Goal: Task Accomplishment & Management: Manage account settings

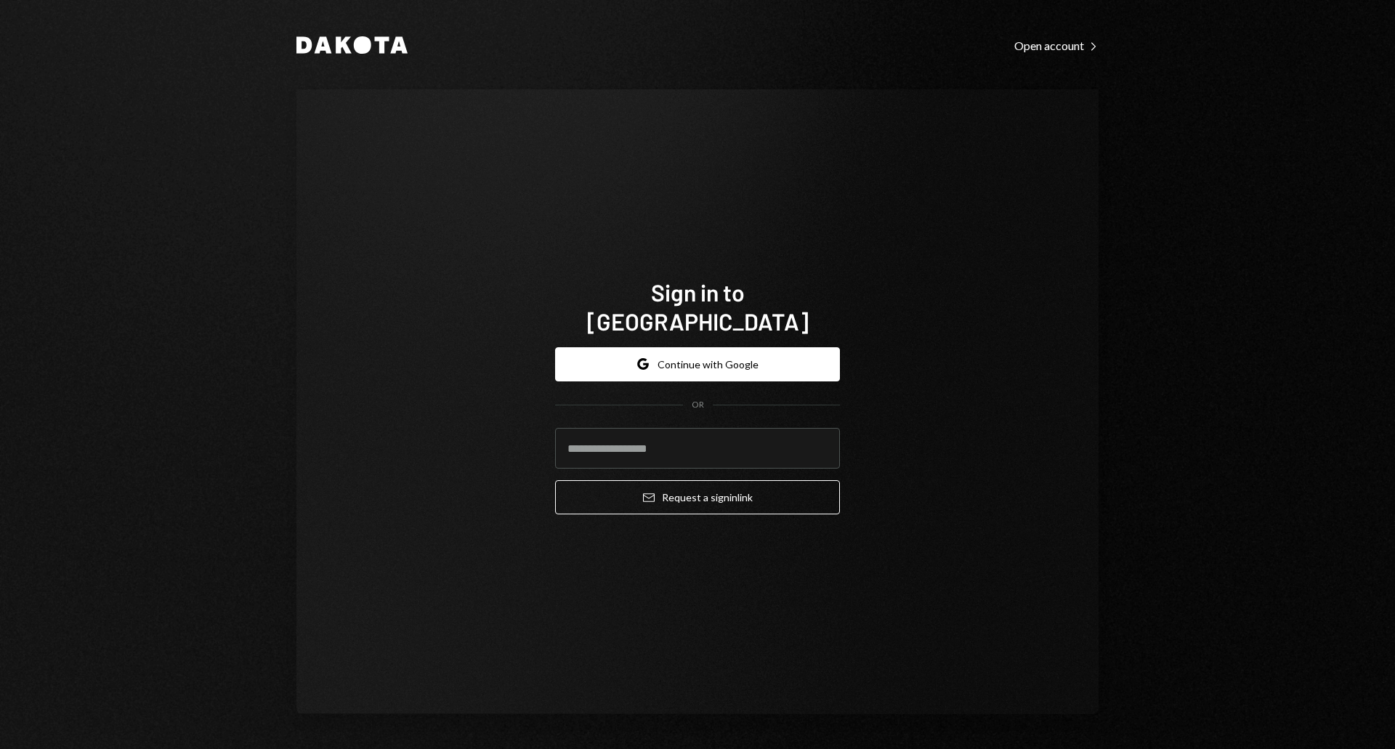
click at [0, 749] on com-1password-button at bounding box center [0, 749] width 0 height 0
click at [420, 480] on div "Sign in to [GEOGRAPHIC_DATA] Google Continue with Google OR Email Request a sig…" at bounding box center [698, 401] width 802 height 625
click at [589, 453] on input "email" at bounding box center [697, 448] width 285 height 41
type input "**********"
click at [555, 480] on button "Email Request a sign in link" at bounding box center [697, 497] width 285 height 34
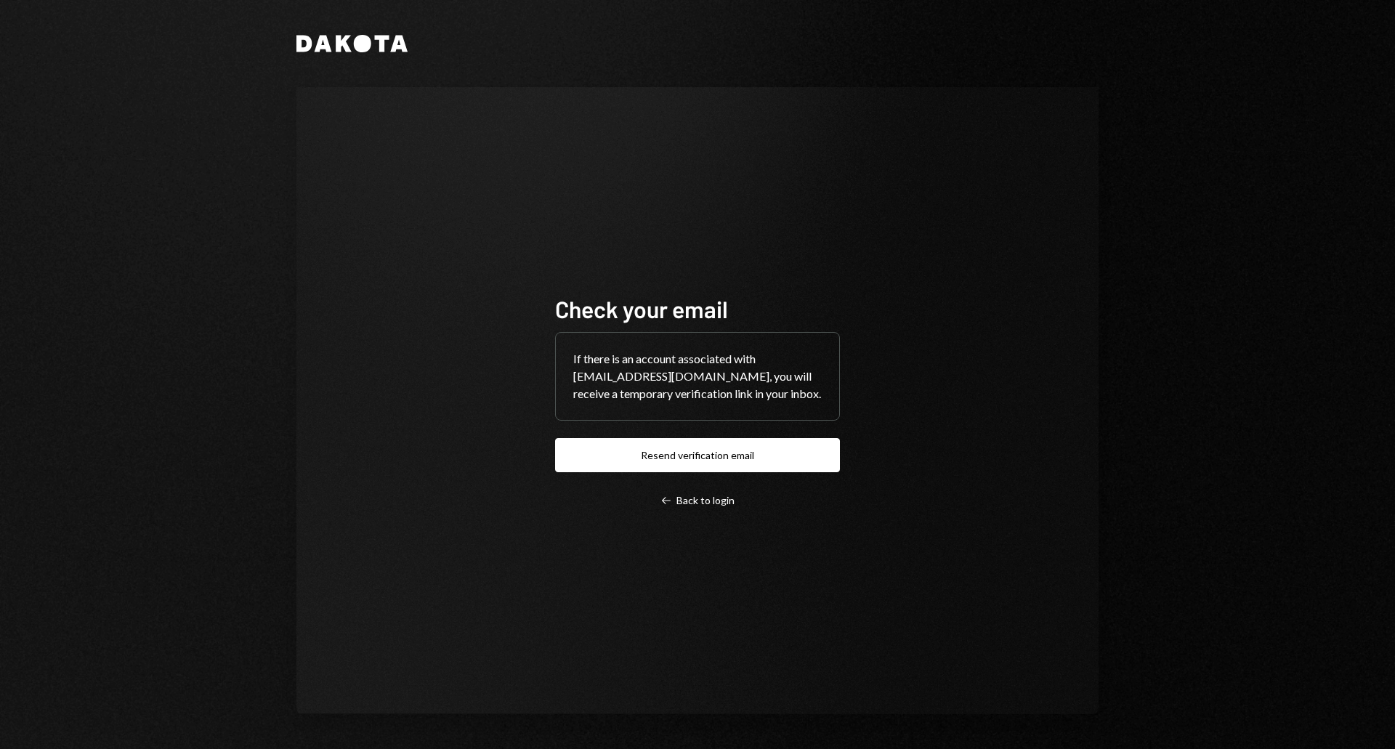
click at [1023, 479] on div "Check your email If there is an account associated with finance@nearone.org, yo…" at bounding box center [698, 400] width 802 height 627
click at [422, 118] on div "Check your email If there is an account associated with finance@nearone.org, yo…" at bounding box center [698, 400] width 802 height 627
click at [705, 500] on div "Left Arrow Back to login" at bounding box center [698, 500] width 74 height 13
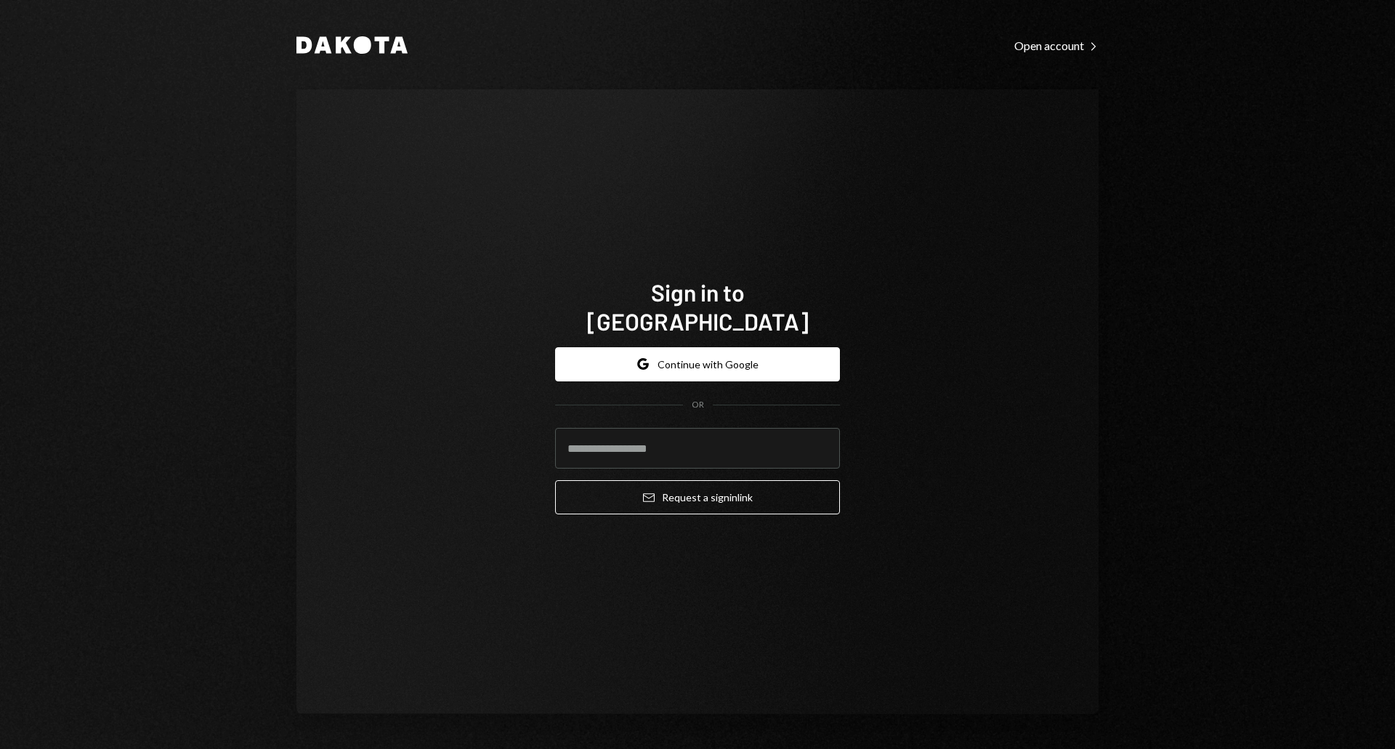
click at [914, 392] on div "Sign in to Dakota Google Continue with Google OR Email Request a sign in link" at bounding box center [698, 401] width 802 height 625
click at [716, 428] on input "email" at bounding box center [697, 448] width 285 height 41
